Goal: Understand process/instructions: Learn how to perform a task or action

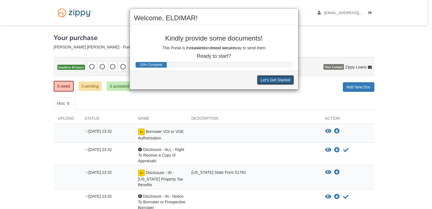
click at [272, 78] on button "Let's Get Started" at bounding box center [275, 80] width 37 height 10
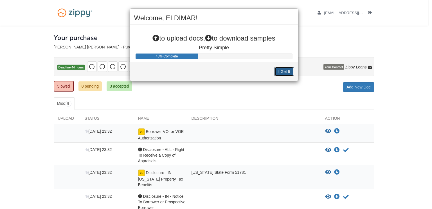
click at [279, 72] on button "I Get It" at bounding box center [284, 72] width 19 height 10
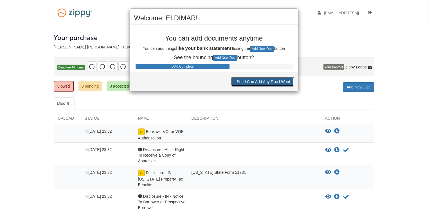
click at [254, 78] on button "I See I Can Add Any Doc I Want" at bounding box center [262, 82] width 63 height 10
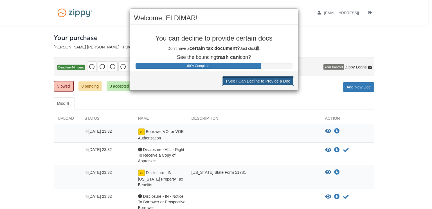
click at [254, 81] on button "I See I Can Decline to Provide a Doc" at bounding box center [257, 81] width 71 height 10
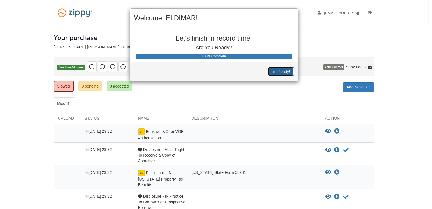
click at [274, 73] on button "I'm Ready!" at bounding box center [281, 72] width 26 height 10
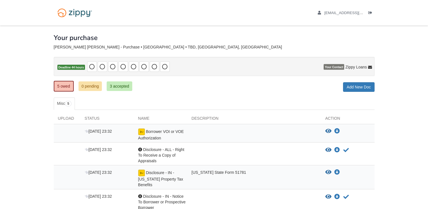
scroll to position [28, 0]
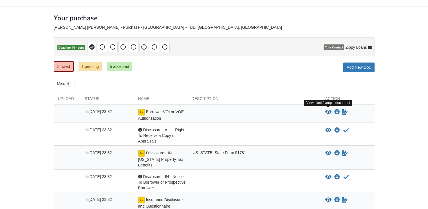
click at [329, 111] on icon "View Borrower VOI or VOE Authorization" at bounding box center [328, 112] width 6 height 6
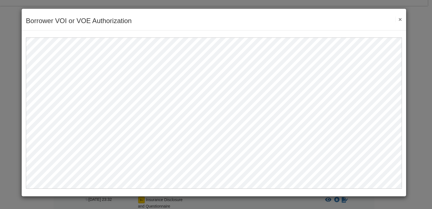
click at [399, 20] on button "×" at bounding box center [399, 19] width 6 height 6
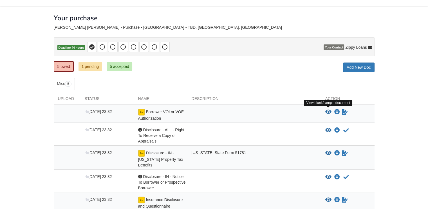
click at [327, 113] on icon "View Borrower VOI or VOE Authorization" at bounding box center [328, 112] width 6 height 6
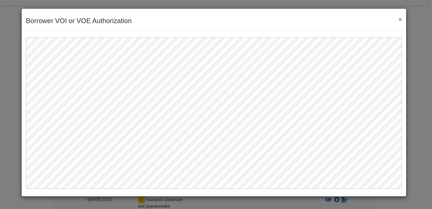
click at [398, 19] on button "×" at bounding box center [399, 19] width 6 height 6
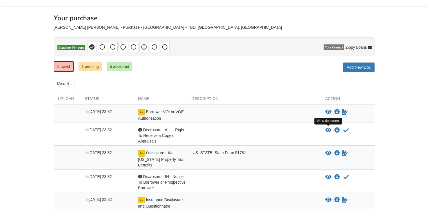
click at [326, 129] on icon "View Disclosure - ALL - Right To Receive a Copy of Appraisals" at bounding box center [328, 130] width 6 height 6
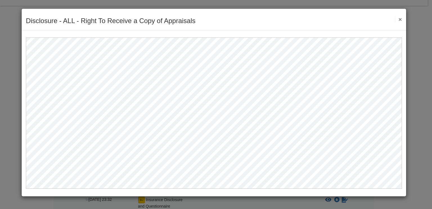
click at [400, 16] on button "×" at bounding box center [399, 19] width 6 height 6
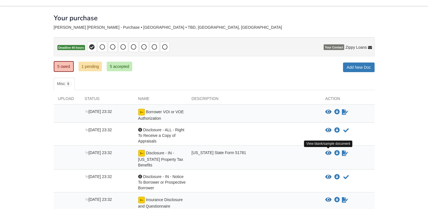
click at [329, 151] on icon "View Disclosure - IN - Indiana Property Tax Benefits" at bounding box center [328, 153] width 6 height 6
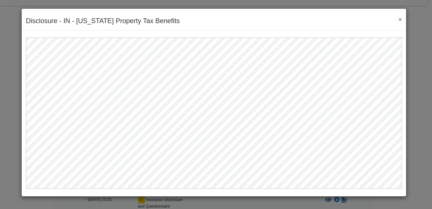
click at [401, 19] on button "×" at bounding box center [399, 19] width 6 height 6
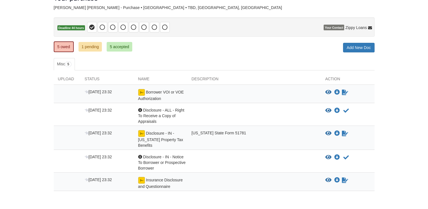
scroll to position [48, 0]
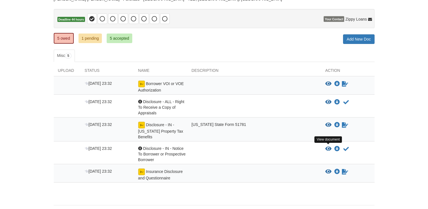
click at [328, 149] on icon "View Disclosure - IN - Notice To Borrower or Prospective Borrower" at bounding box center [328, 149] width 6 height 6
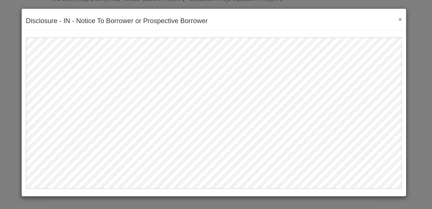
click at [403, 21] on div "Disclosure - IN - Notice To Borrower or Prospective Borrower Save Cancel Previo…" at bounding box center [214, 20] width 385 height 22
click at [400, 17] on button "×" at bounding box center [399, 19] width 6 height 6
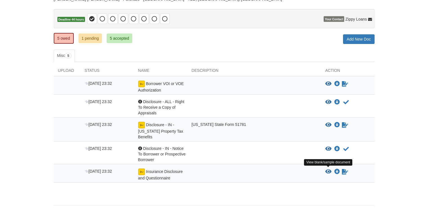
click at [330, 171] on icon "View Insurance Disclosure and Questionnaire" at bounding box center [328, 172] width 6 height 6
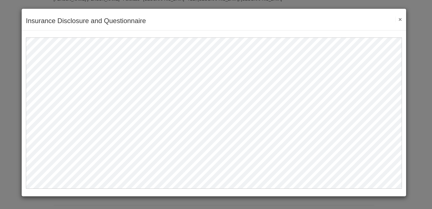
click at [397, 18] on button "×" at bounding box center [399, 19] width 6 height 6
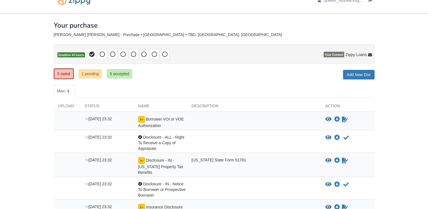
scroll to position [9, 0]
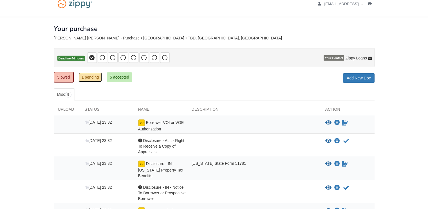
click at [89, 76] on link "1 pending" at bounding box center [90, 77] width 24 height 10
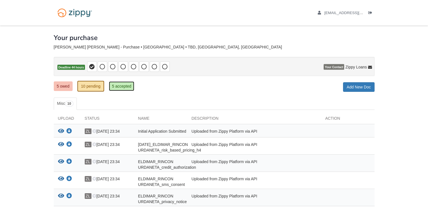
click at [130, 86] on link "5 accepted" at bounding box center [122, 86] width 26 height 10
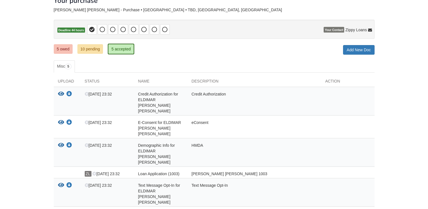
scroll to position [28, 0]
